Goal: Navigation & Orientation: Find specific page/section

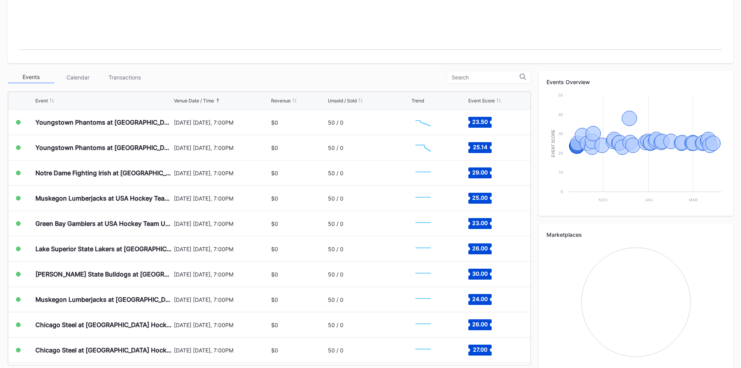
scroll to position [221, 0]
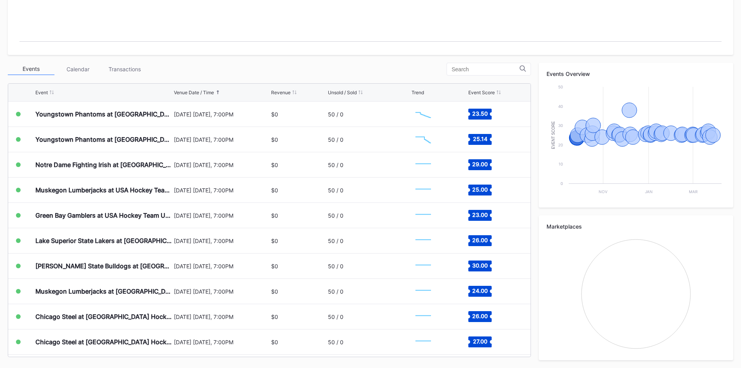
click at [90, 64] on div "Calendar" at bounding box center [77, 69] width 47 height 12
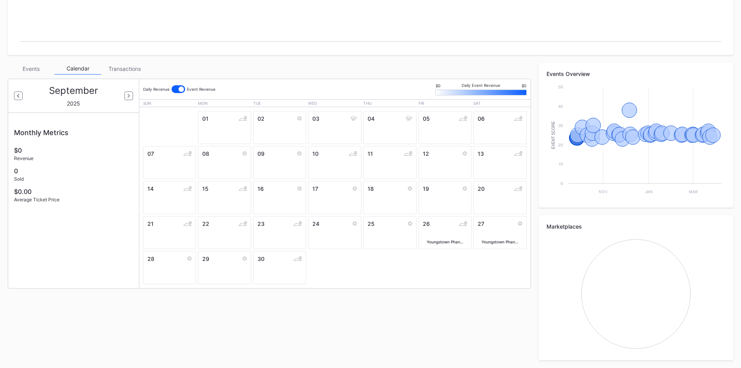
click at [36, 69] on div "Events" at bounding box center [31, 69] width 47 height 12
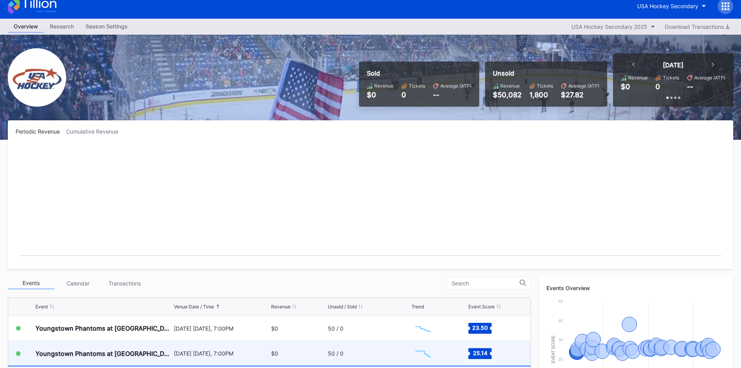
scroll to position [0, 0]
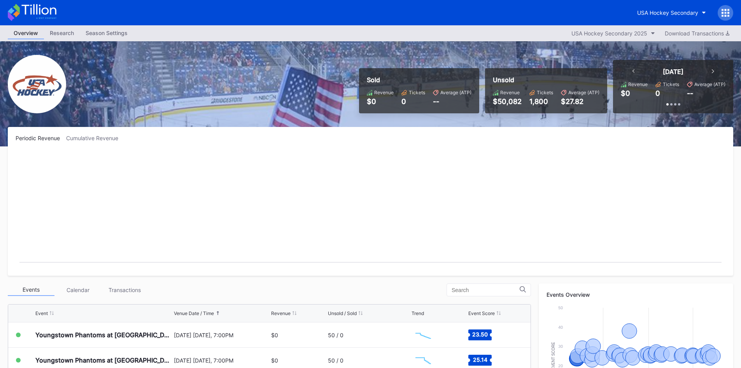
click at [103, 33] on div "Season Settings" at bounding box center [107, 32] width 54 height 11
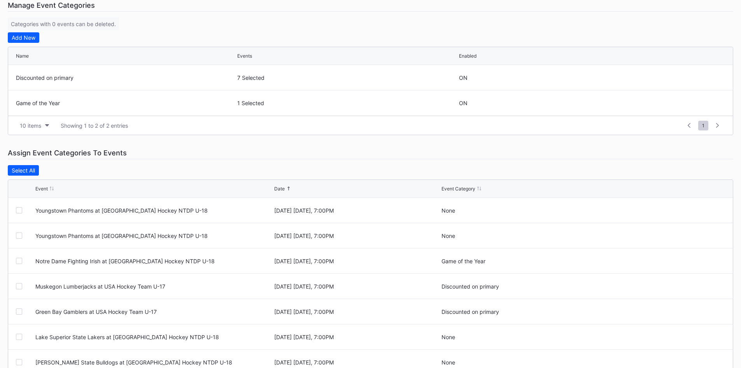
scroll to position [78, 0]
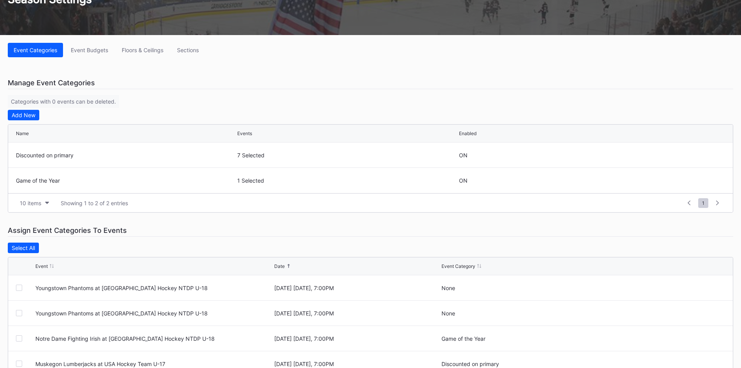
click at [138, 44] on button "Floors & Ceilings" at bounding box center [142, 50] width 53 height 14
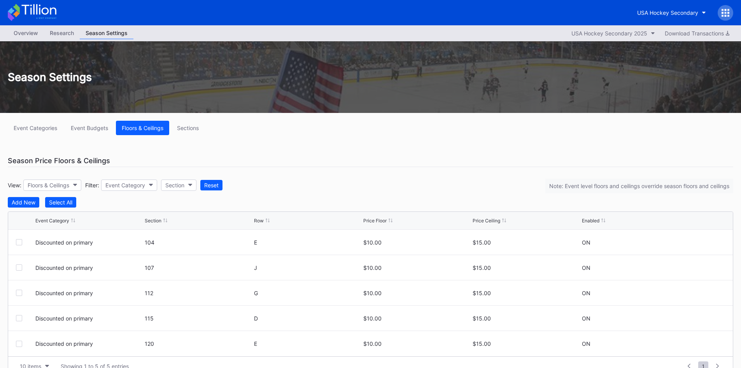
scroll to position [16, 0]
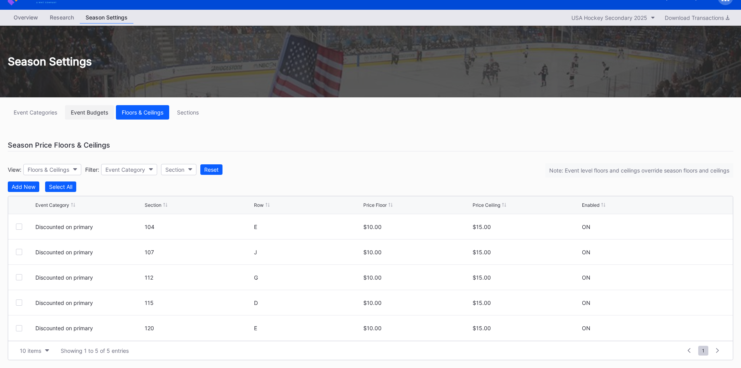
click at [91, 112] on div "Event Budgets" at bounding box center [89, 112] width 37 height 7
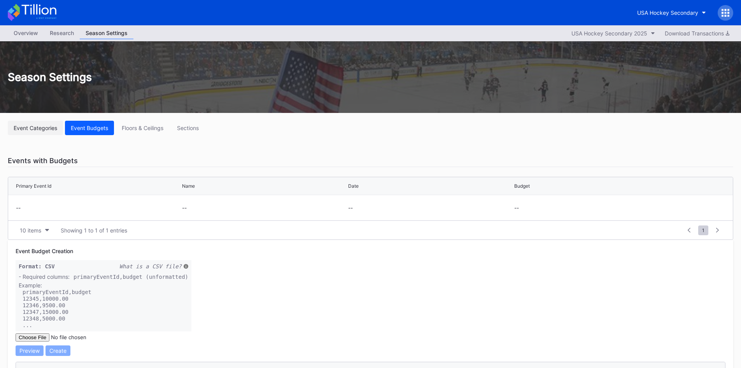
click at [38, 129] on div "Event Categories" at bounding box center [36, 127] width 44 height 7
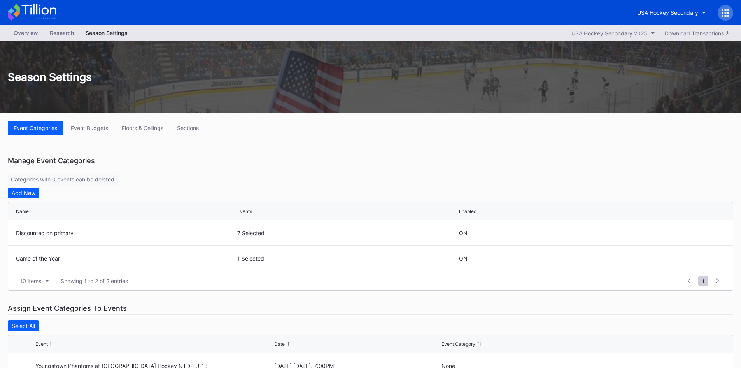
click at [76, 32] on div "Research" at bounding box center [62, 32] width 36 height 11
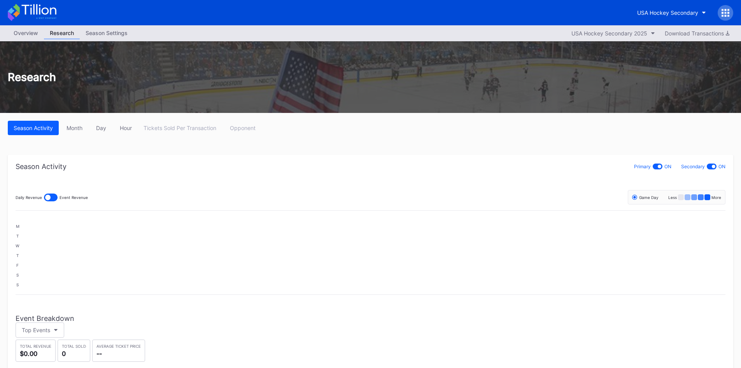
click at [30, 32] on div "Overview" at bounding box center [26, 32] width 36 height 11
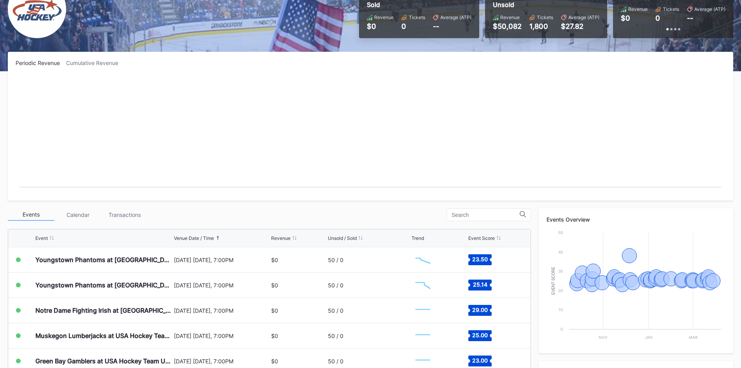
scroll to position [78, 0]
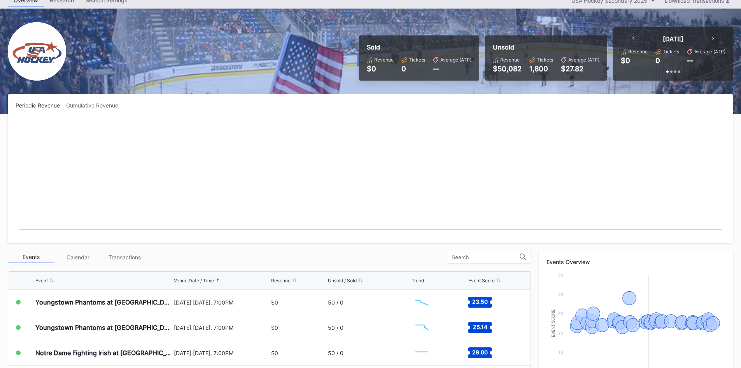
scroll to position [78, 0]
